Goal: Information Seeking & Learning: Check status

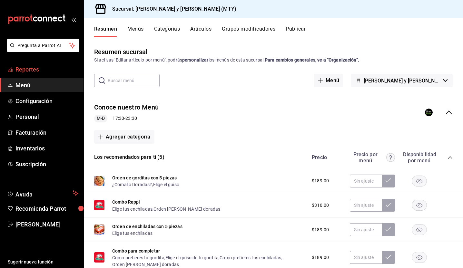
click at [58, 67] on span "Reportes" at bounding box center [46, 69] width 63 height 9
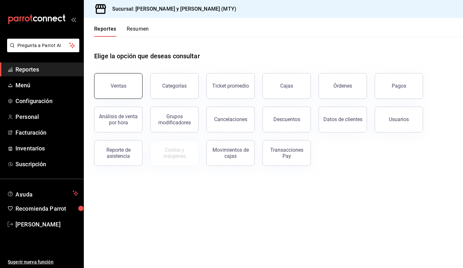
click at [128, 84] on button "Ventas" at bounding box center [118, 86] width 48 height 26
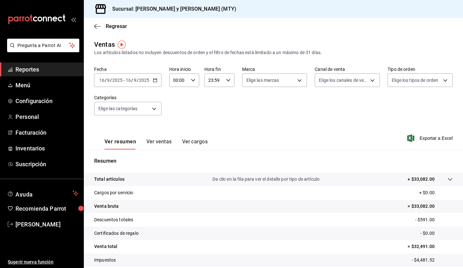
click at [128, 76] on div "[DATE] [DATE] - [DATE] [DATE]" at bounding box center [127, 80] width 67 height 14
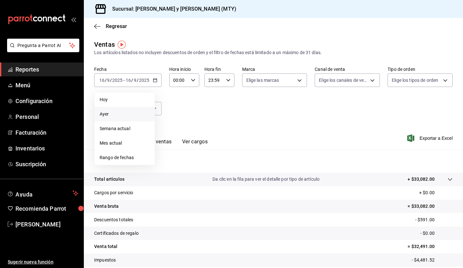
click at [119, 110] on li "Ayer" at bounding box center [124, 114] width 60 height 15
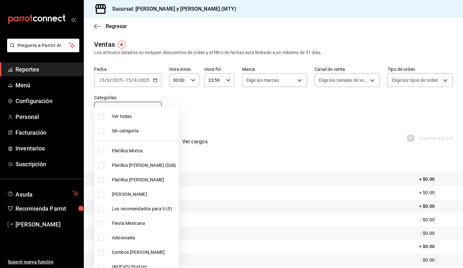
click at [123, 109] on body "Pregunta a Parrot AI Reportes Menú Configuración Personal Facturación Inventari…" at bounding box center [231, 134] width 463 height 268
click at [241, 130] on div at bounding box center [231, 134] width 463 height 268
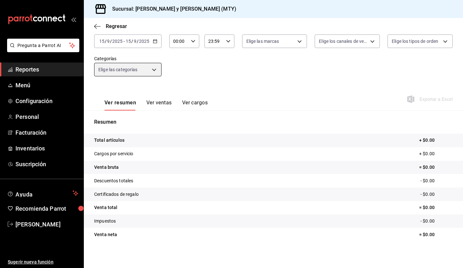
scroll to position [41, 0]
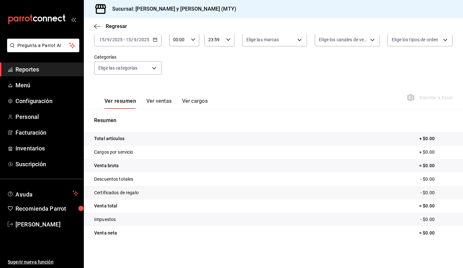
click at [154, 102] on button "Ver ventas" at bounding box center [158, 103] width 25 height 11
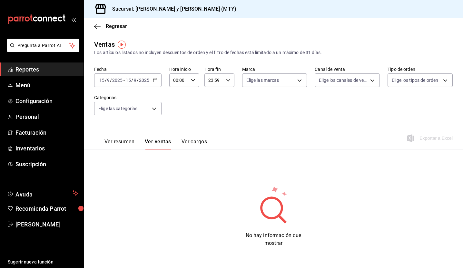
click at [190, 147] on button "Ver cargos" at bounding box center [194, 144] width 26 height 11
click at [145, 79] on input "2025" at bounding box center [144, 80] width 11 height 5
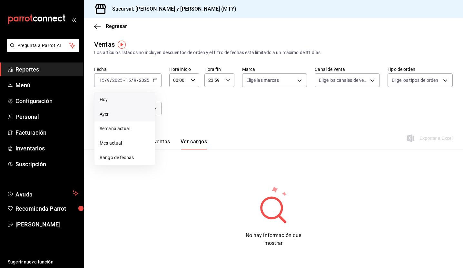
click at [116, 99] on span "Hoy" at bounding box center [125, 99] width 50 height 7
click at [132, 140] on button "Ver resumen" at bounding box center [119, 144] width 30 height 11
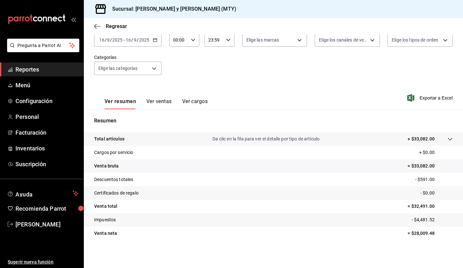
scroll to position [41, 0]
click at [449, 135] on div at bounding box center [443, 138] width 18 height 7
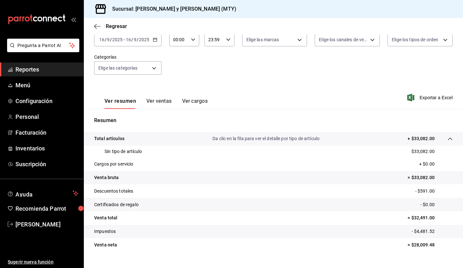
click at [449, 135] on div at bounding box center [443, 138] width 18 height 7
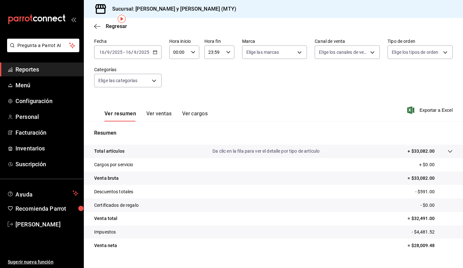
scroll to position [0, 0]
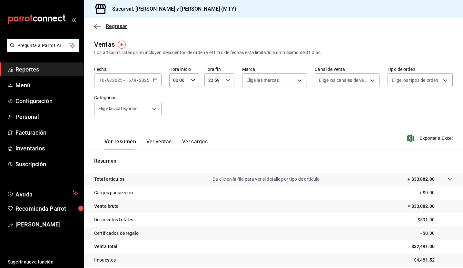
click at [99, 27] on icon "button" at bounding box center [97, 27] width 6 height 6
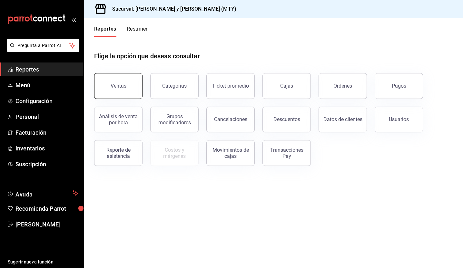
click at [119, 77] on button "Ventas" at bounding box center [118, 86] width 48 height 26
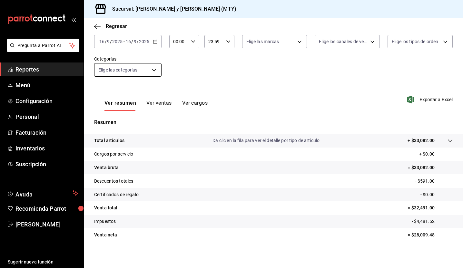
scroll to position [41, 0]
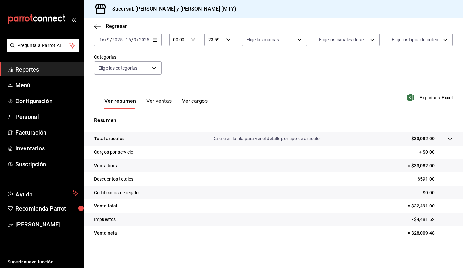
click at [451, 141] on icon at bounding box center [449, 138] width 5 height 5
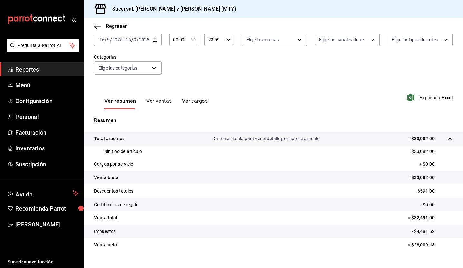
scroll to position [53, 0]
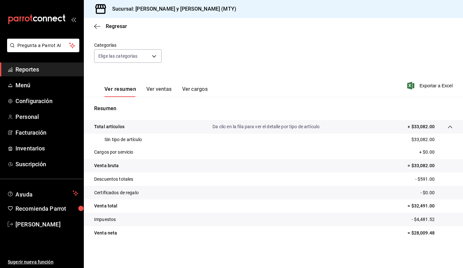
click at [422, 233] on p "= $28,009.48" at bounding box center [429, 233] width 45 height 7
click at [402, 229] on tr "Venta neta = $28,009.48" at bounding box center [273, 233] width 379 height 14
drag, startPoint x: 445, startPoint y: 239, endPoint x: 414, endPoint y: 225, distance: 34.6
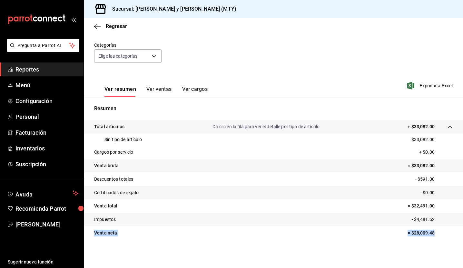
click at [414, 224] on tbody "Total artículos Da clic en la fila para ver el detalle por tipo de artículo + $…" at bounding box center [273, 180] width 379 height 120
click at [414, 225] on tr "Impuestos - $4,481.52" at bounding box center [273, 220] width 379 height 14
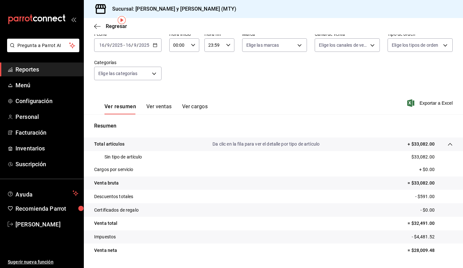
scroll to position [0, 0]
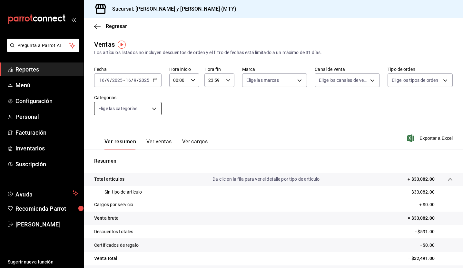
click at [132, 113] on body "Pregunta a Parrot AI Reportes Menú Configuración Personal Facturación Inventari…" at bounding box center [231, 134] width 463 height 268
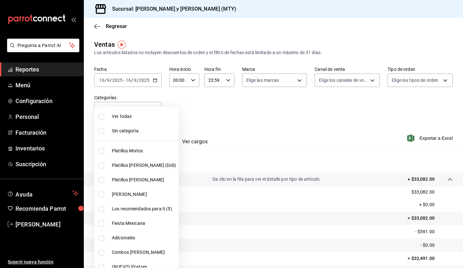
click at [185, 131] on div at bounding box center [231, 134] width 463 height 268
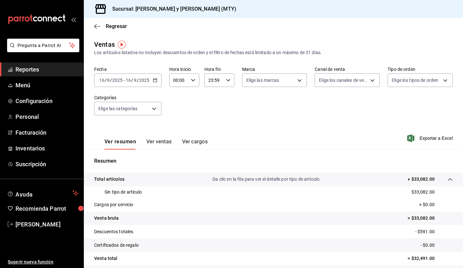
click at [162, 140] on button "Ver ventas" at bounding box center [158, 144] width 25 height 11
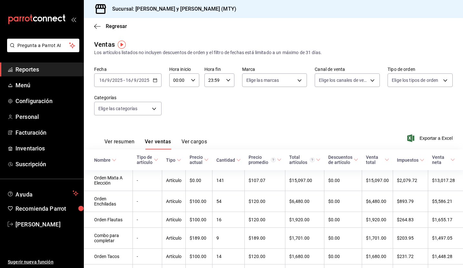
click at [217, 161] on div "Cantidad" at bounding box center [225, 160] width 19 height 5
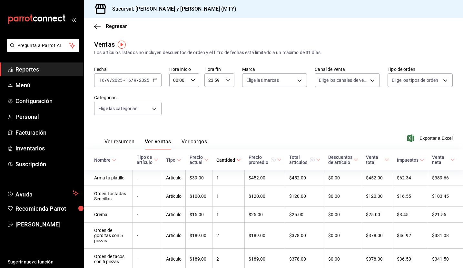
click at [223, 167] on th "Cantidad" at bounding box center [228, 160] width 32 height 21
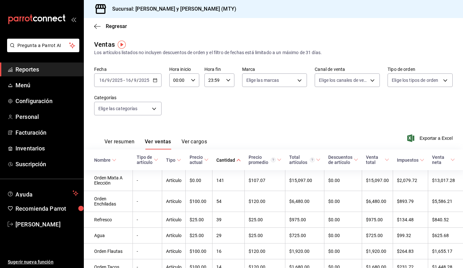
click at [119, 81] on input "2025" at bounding box center [117, 80] width 11 height 5
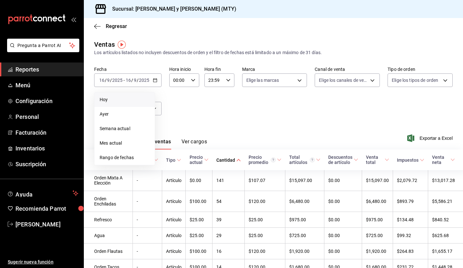
click at [117, 100] on span "Hoy" at bounding box center [125, 99] width 50 height 7
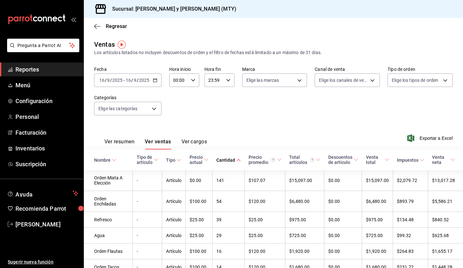
click at [121, 140] on button "Ver resumen" at bounding box center [119, 144] width 30 height 11
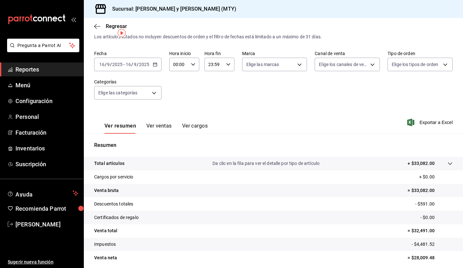
scroll to position [11, 0]
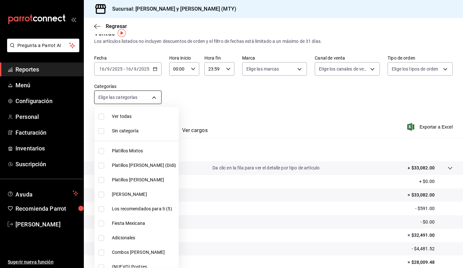
click at [134, 96] on body "Pregunta a Parrot AI Reportes Menú Configuración Personal Facturación Inventari…" at bounding box center [231, 134] width 463 height 268
click at [279, 122] on div at bounding box center [231, 134] width 463 height 268
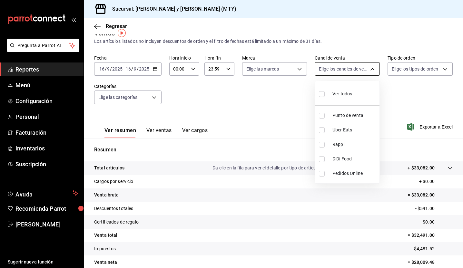
click at [368, 71] on body "Pregunta a Parrot AI Reportes Menú Configuración Personal Facturación Inventari…" at bounding box center [231, 134] width 463 height 268
click at [335, 117] on span "Punto de venta" at bounding box center [354, 115] width 44 height 7
type input "PARROT"
checkbox input "true"
click at [330, 118] on li "Punto de venta" at bounding box center [347, 115] width 64 height 15
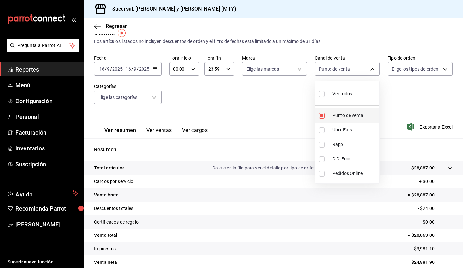
checkbox input "false"
click at [341, 119] on li "Punto de venta" at bounding box center [347, 115] width 64 height 15
type input "PARROT"
checkbox input "true"
click at [411, 135] on div at bounding box center [231, 134] width 463 height 268
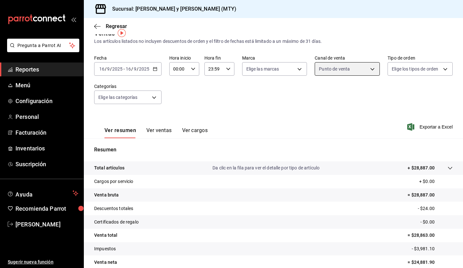
scroll to position [41, 0]
